Goal: Task Accomplishment & Management: Complete application form

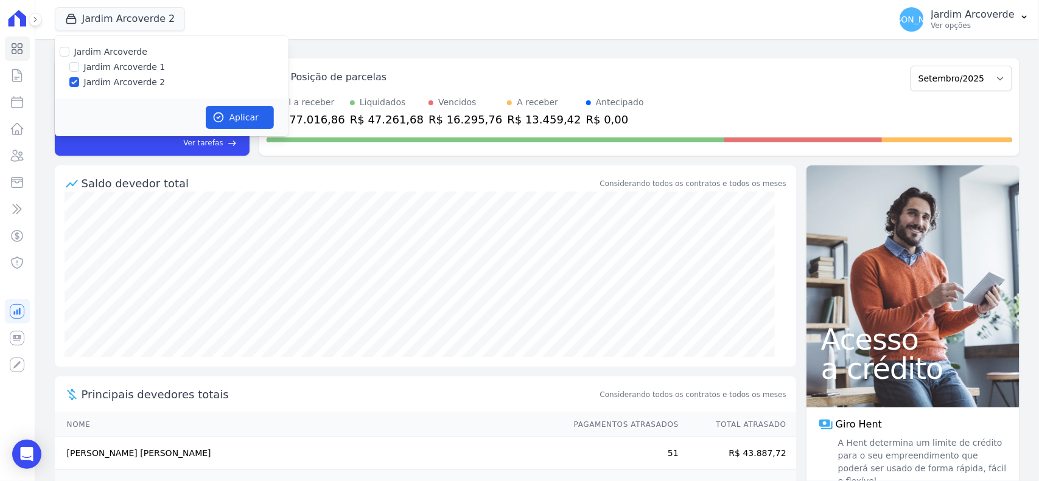
click at [96, 68] on label "Jardim Arcoverde 1" at bounding box center [125, 67] width 82 height 13
click at [79, 68] on input "Jardim Arcoverde 1" at bounding box center [74, 67] width 10 height 10
checkbox input "true"
click at [241, 108] on button "Aplicar" at bounding box center [240, 117] width 68 height 23
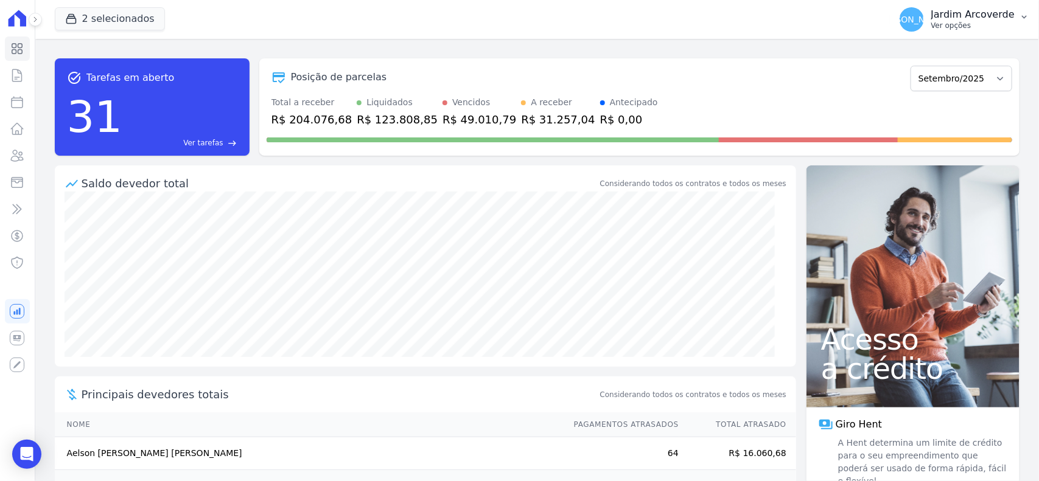
click at [1017, 10] on button "[PERSON_NAME][GEOGRAPHIC_DATA] Ver opções" at bounding box center [964, 19] width 149 height 34
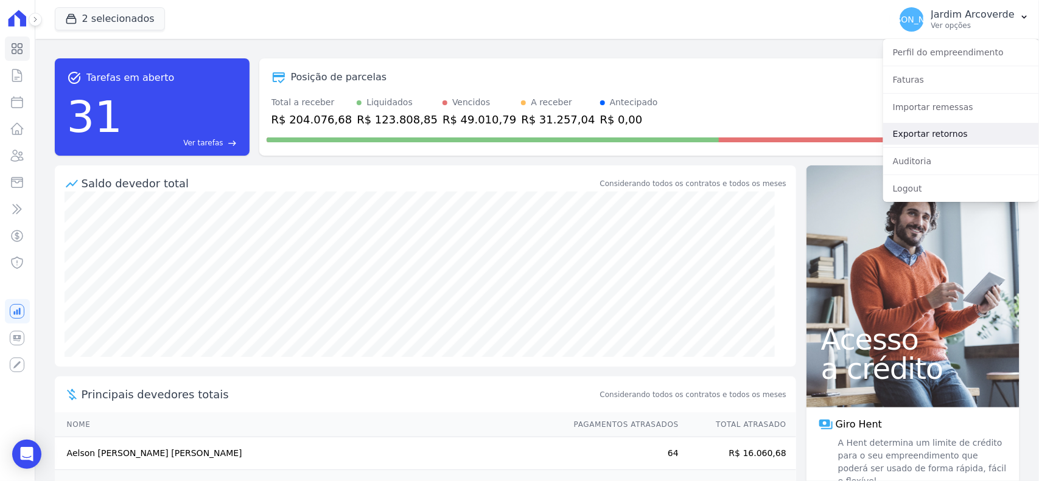
click at [947, 137] on link "Exportar retornos" at bounding box center [961, 134] width 156 height 22
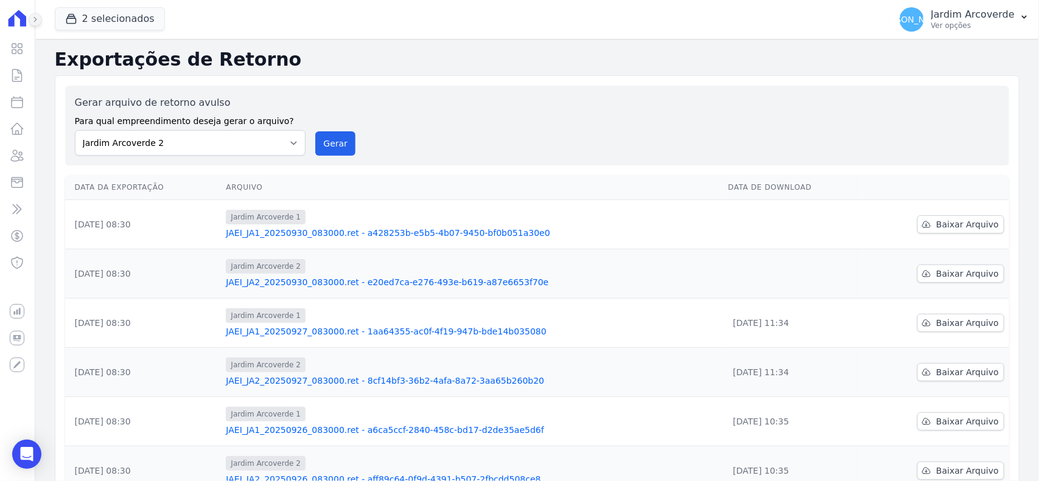
click at [32, 14] on button at bounding box center [35, 19] width 13 height 13
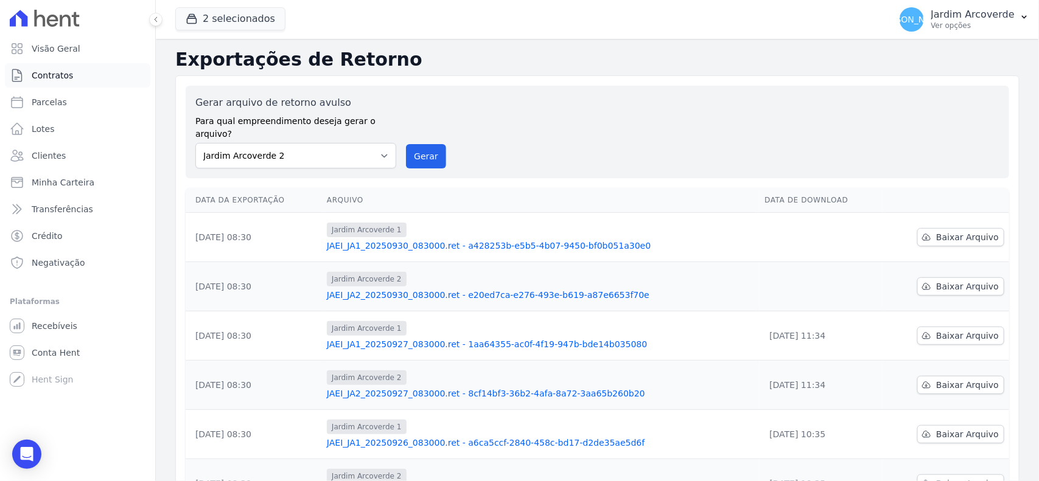
click at [55, 71] on span "Contratos" at bounding box center [52, 75] width 41 height 12
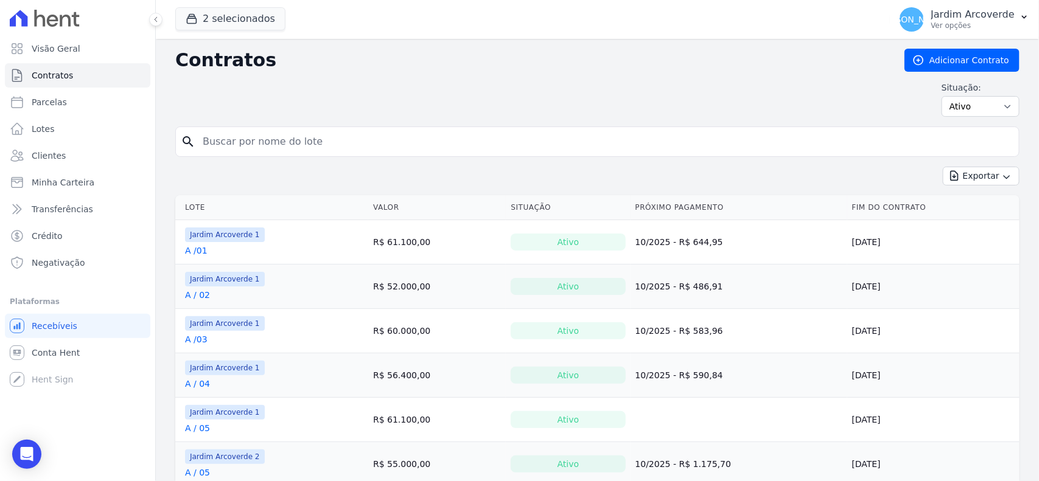
click at [534, 149] on input "search" at bounding box center [604, 142] width 818 height 24
type input "e / 15"
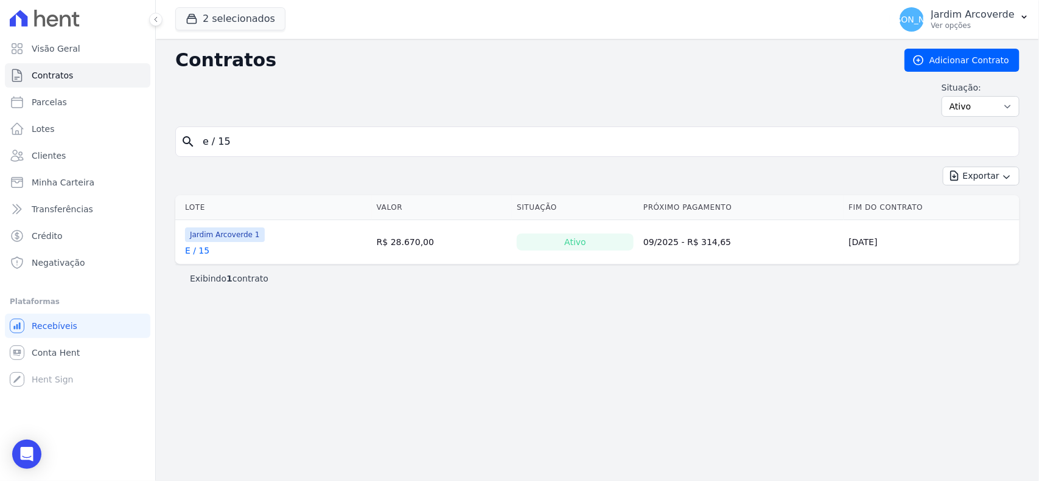
click at [195, 249] on link "E / 15" at bounding box center [197, 251] width 24 height 12
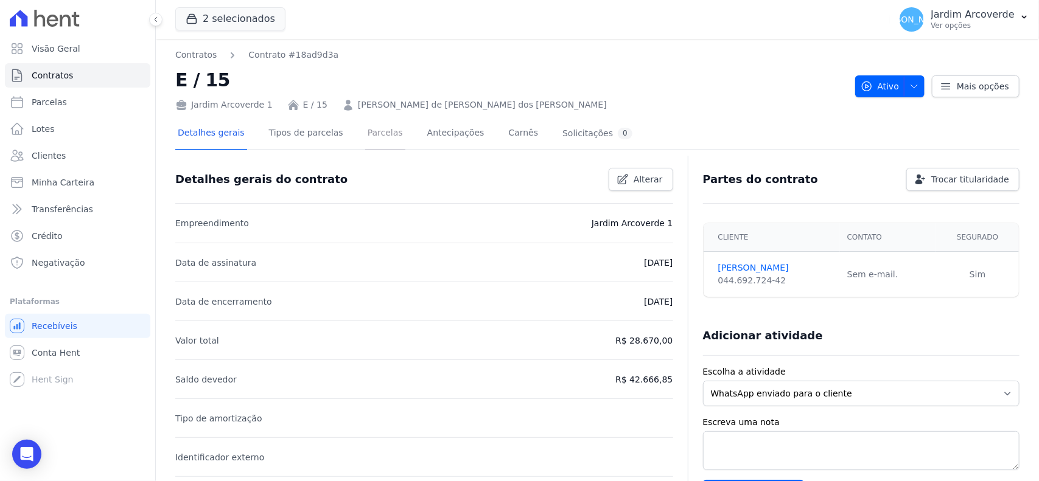
click at [367, 135] on link "Parcelas" at bounding box center [385, 134] width 40 height 32
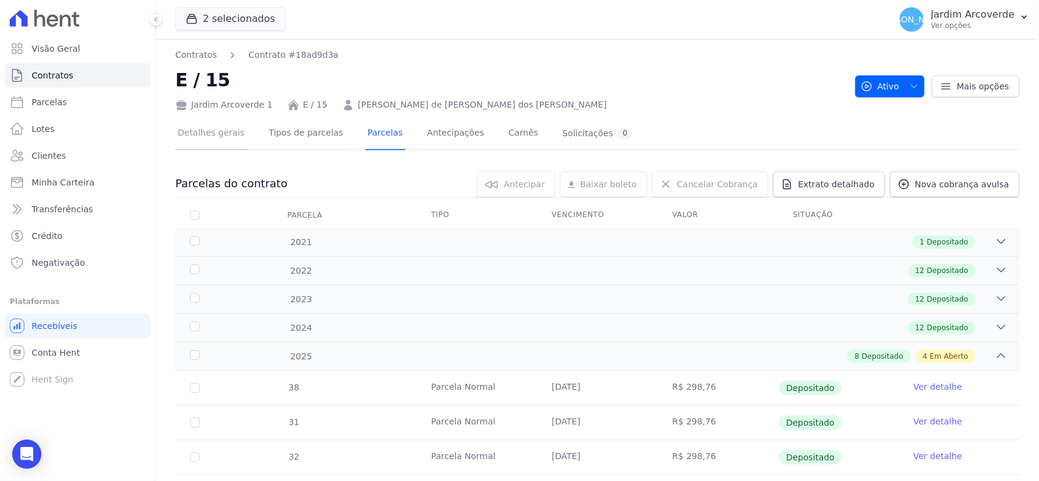
click at [207, 139] on link "Detalhes gerais" at bounding box center [211, 134] width 72 height 32
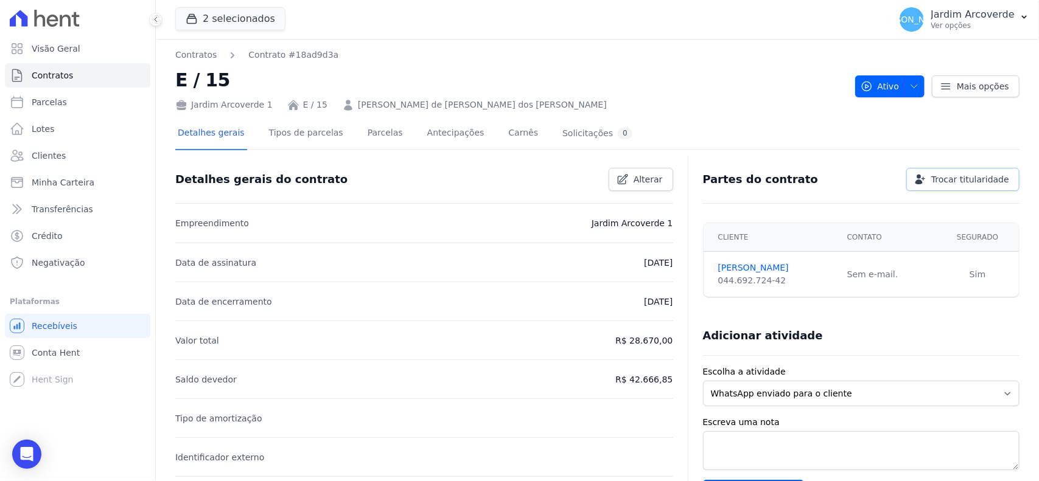
click at [949, 175] on span "Trocar titularidade" at bounding box center [970, 179] width 78 height 12
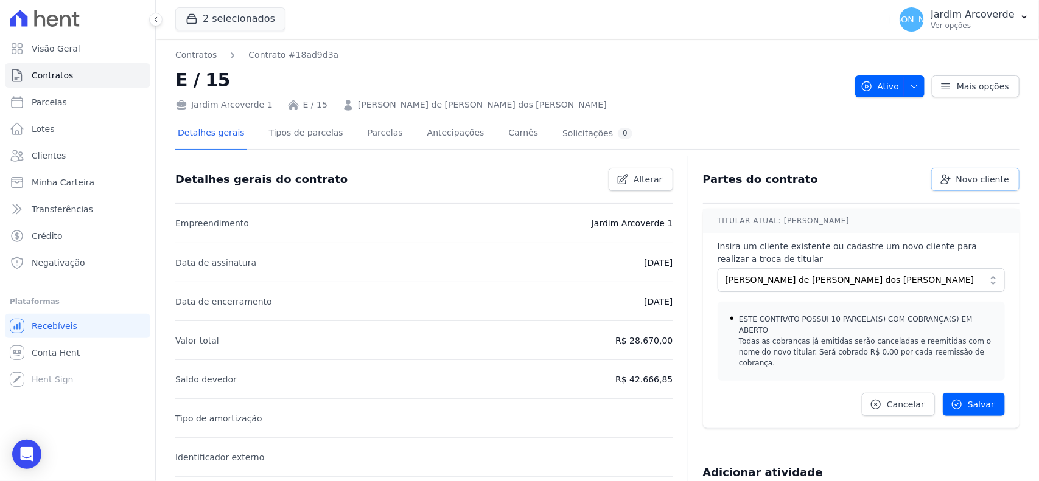
click at [987, 181] on span "Novo cliente" at bounding box center [982, 179] width 53 height 12
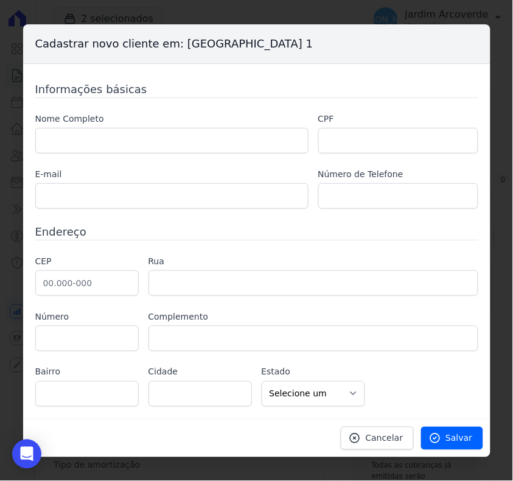
click at [183, 153] on div "Nome Completo CPF E-mail Número de Telefone" at bounding box center [256, 161] width 443 height 96
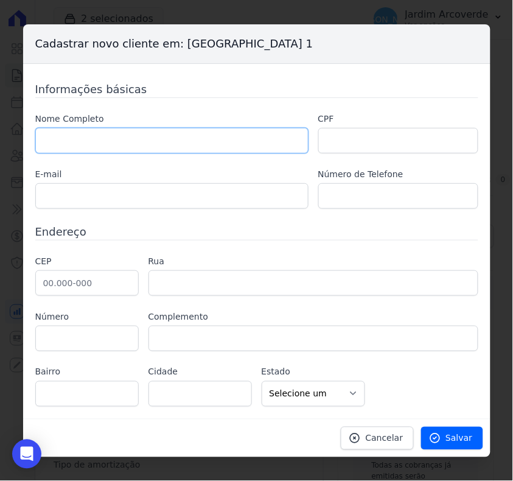
click at [181, 141] on input "text" at bounding box center [171, 141] width 273 height 26
type input "[PERSON_NAME] do [PERSON_NAME]"
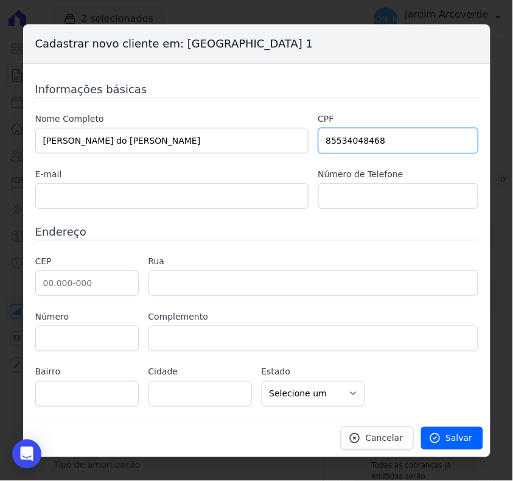
type input "85534048468"
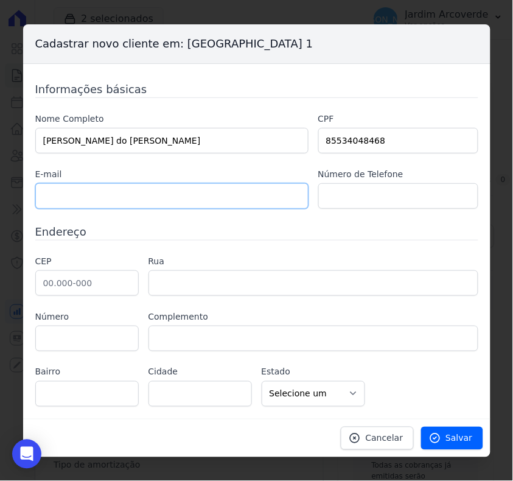
click at [242, 189] on input "text" at bounding box center [171, 196] width 273 height 26
type input "[EMAIL_ADDRESS][DOMAIN_NAME]"
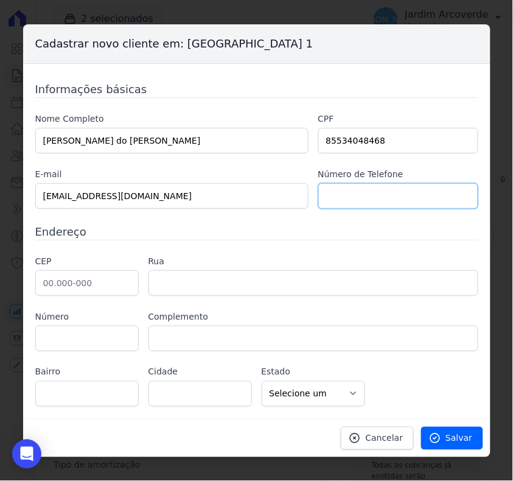
click at [433, 198] on input "text" at bounding box center [398, 196] width 160 height 26
click at [430, 198] on input "text" at bounding box center [398, 196] width 160 height 26
click at [164, 241] on div "Informações básicas Nome Completo [PERSON_NAME] do [PERSON_NAME] CPF 8553404846…" at bounding box center [256, 244] width 443 height 326
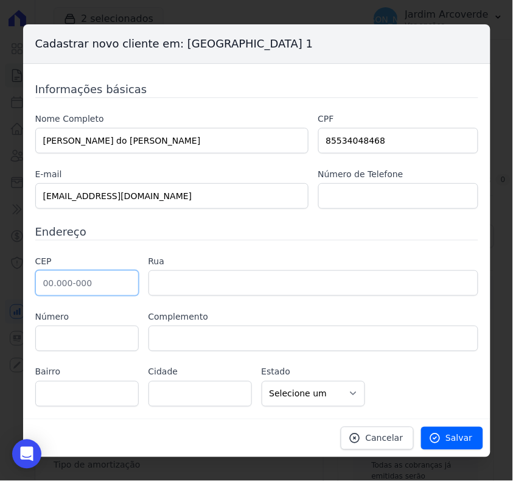
drag, startPoint x: 51, startPoint y: 289, endPoint x: 64, endPoint y: 269, distance: 24.1
click at [51, 288] on input "text" at bounding box center [86, 283] width 103 height 26
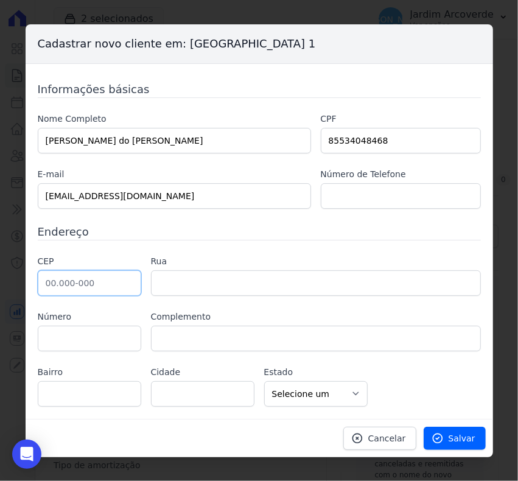
click at [72, 286] on input "text" at bounding box center [89, 283] width 103 height 26
type input "56.509-400"
type input "[GEOGRAPHIC_DATA][PERSON_NAME]"
type input "São [PERSON_NAME]"
type input "Arcoverde"
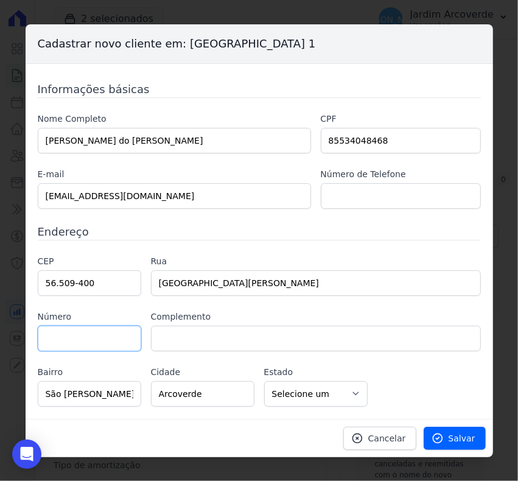
select select "PE"
type input "6"
type input "80"
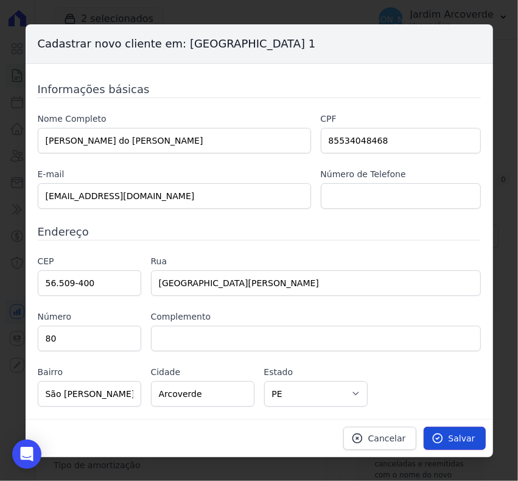
click at [464, 439] on span "Salvar" at bounding box center [461, 438] width 27 height 12
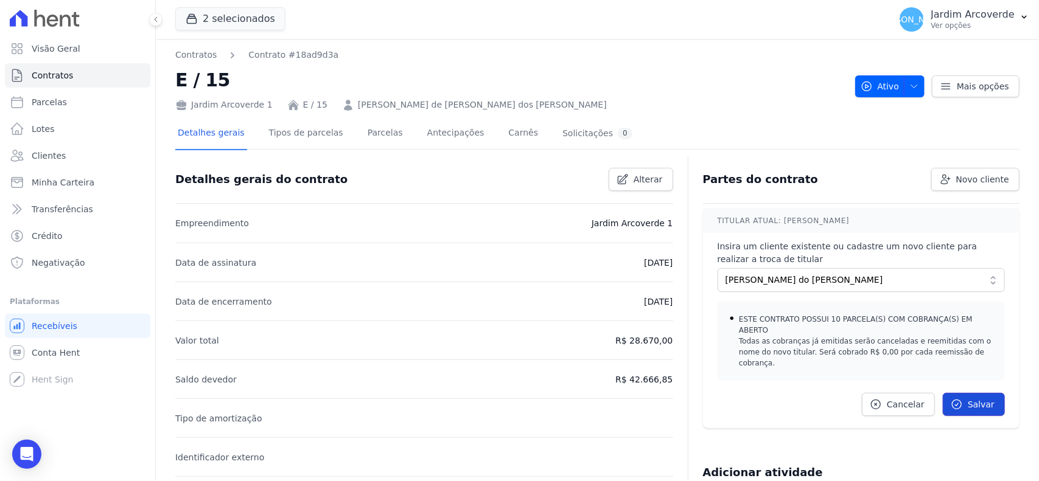
click at [969, 399] on span "Salvar" at bounding box center [980, 405] width 27 height 12
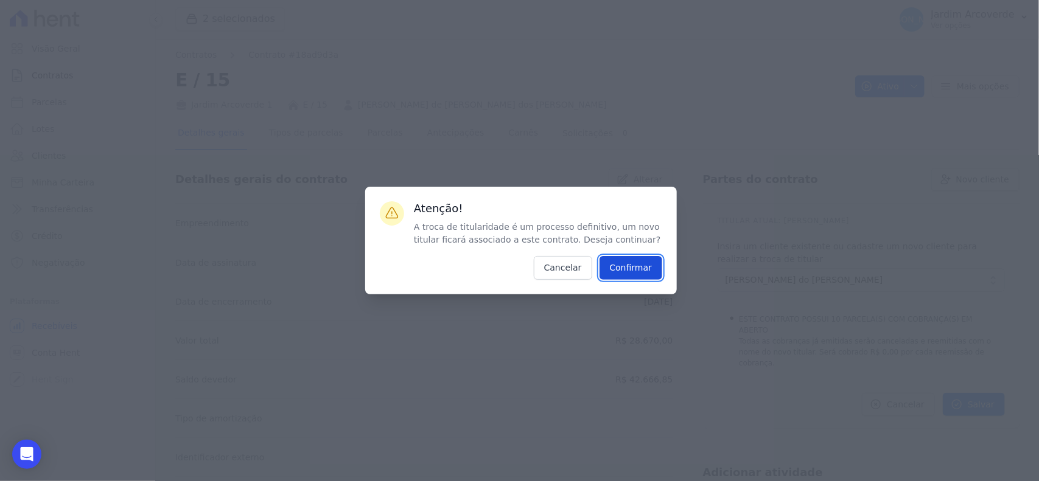
click at [651, 274] on input "Confirmar" at bounding box center [630, 268] width 63 height 24
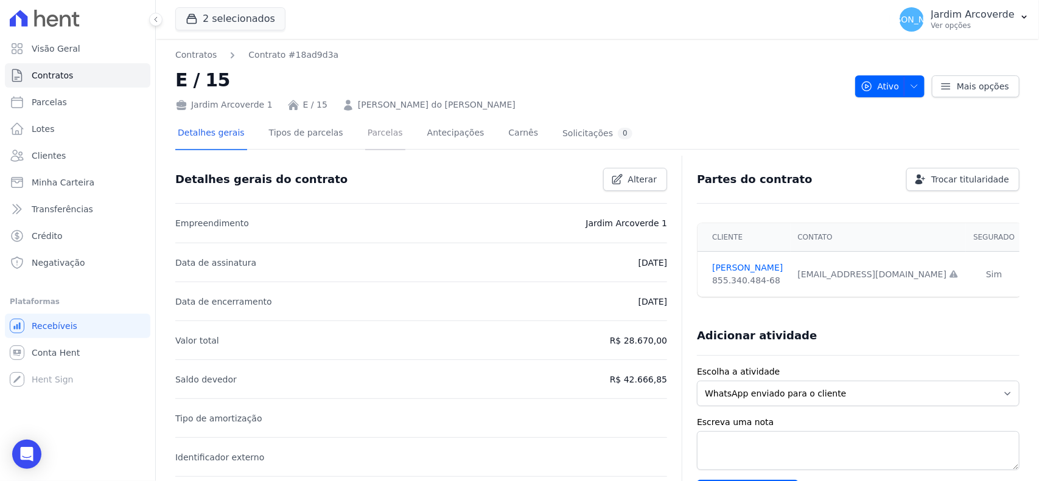
click at [378, 134] on link "Parcelas" at bounding box center [385, 134] width 40 height 32
click at [372, 137] on link "Parcelas" at bounding box center [385, 134] width 40 height 32
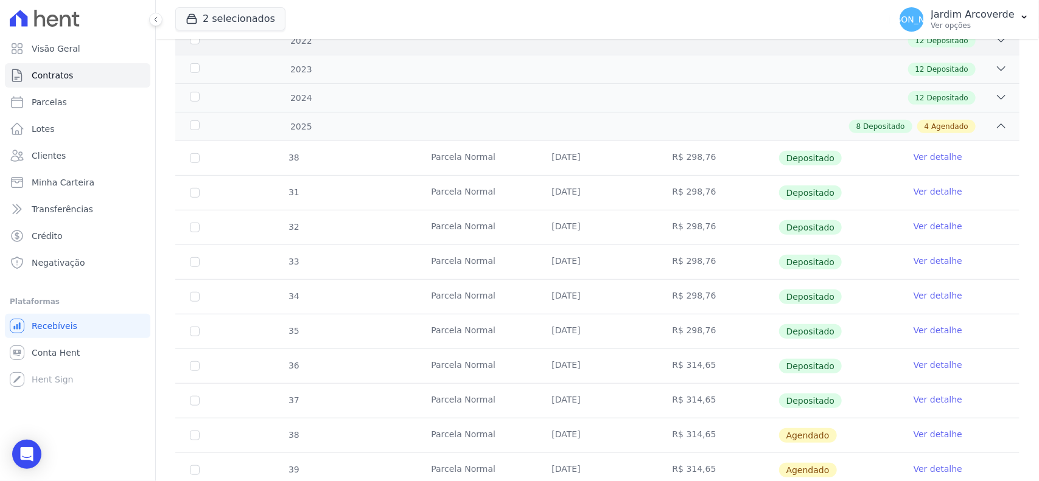
scroll to position [380, 0]
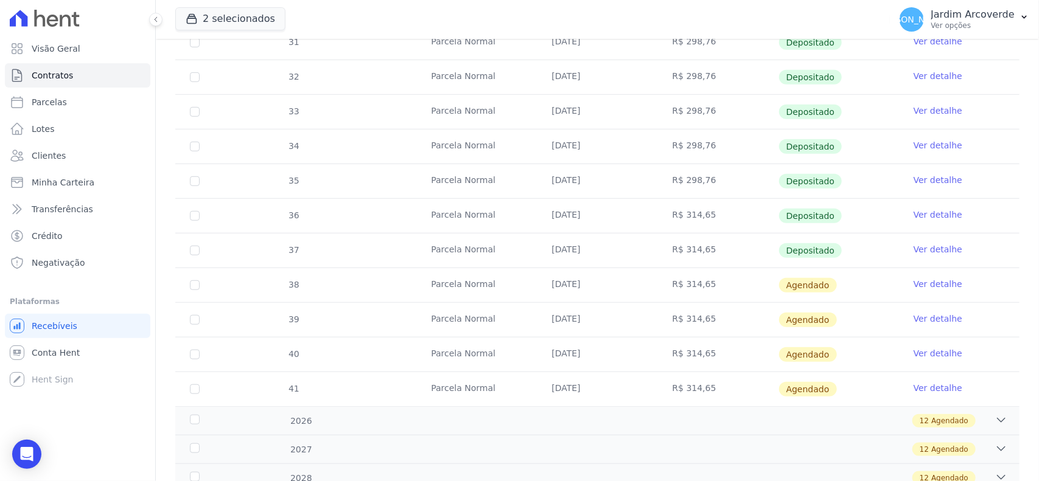
click at [932, 278] on td "Ver detalhe" at bounding box center [959, 285] width 120 height 34
click at [933, 287] on link "Ver detalhe" at bounding box center [937, 284] width 49 height 12
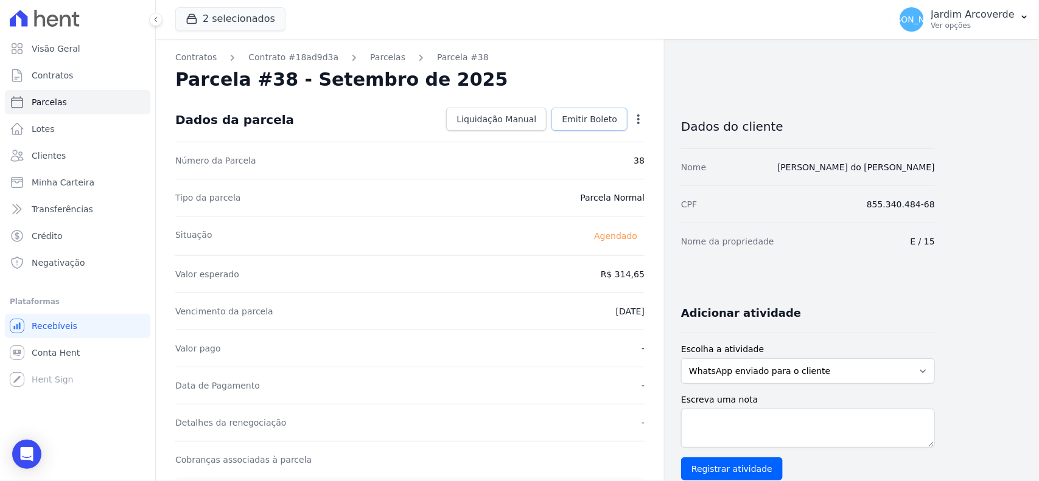
click at [621, 117] on link "Emitir Boleto" at bounding box center [589, 119] width 76 height 23
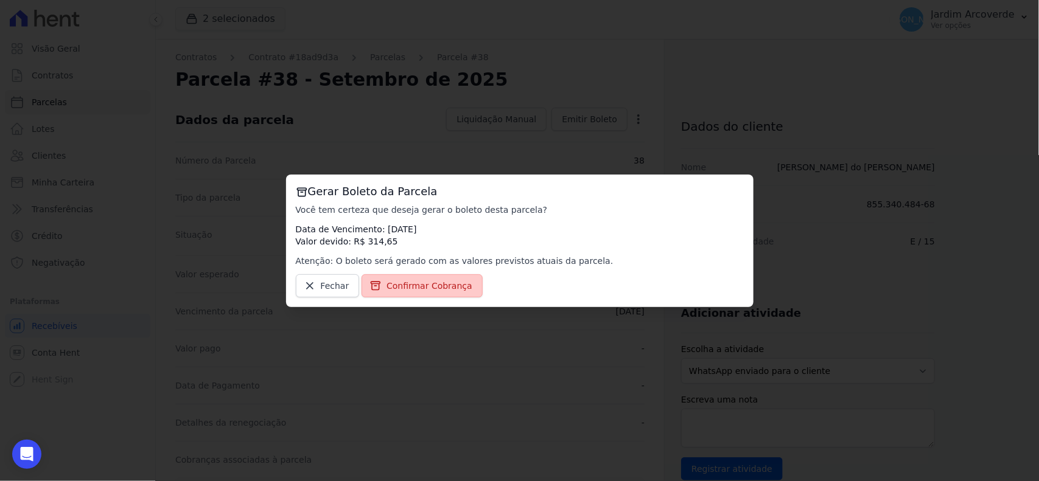
click at [439, 288] on span "Confirmar Cobrança" at bounding box center [429, 286] width 86 height 12
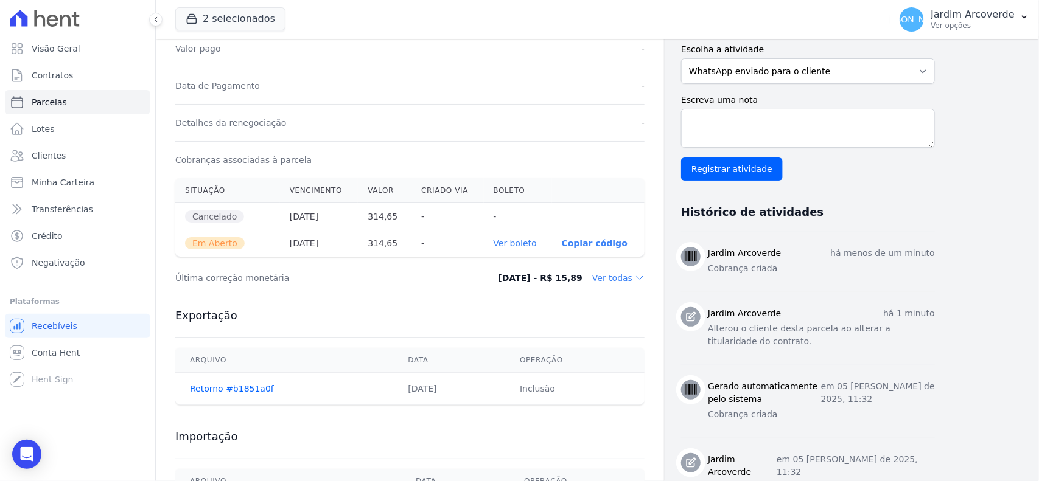
scroll to position [380, 0]
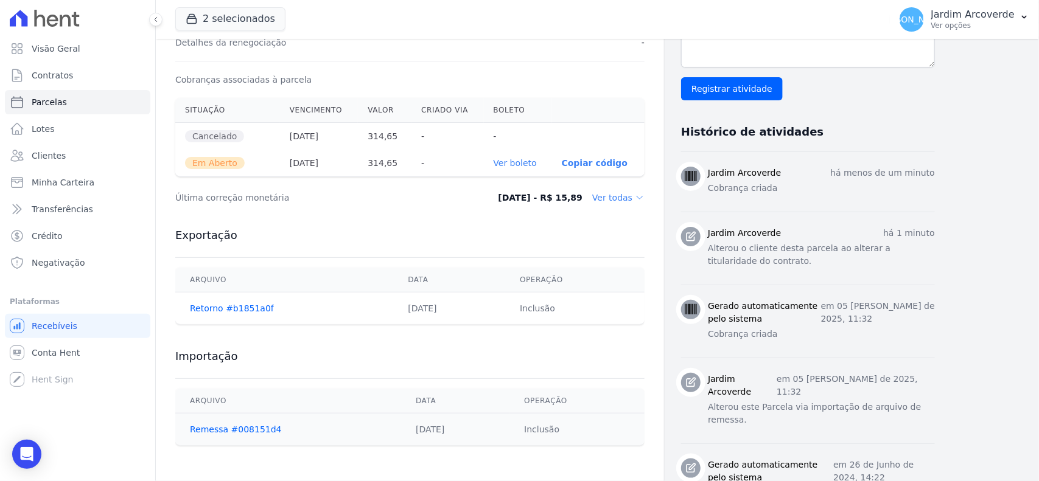
click at [516, 164] on link "Ver boleto" at bounding box center [514, 163] width 43 height 10
